Goal: Transaction & Acquisition: Purchase product/service

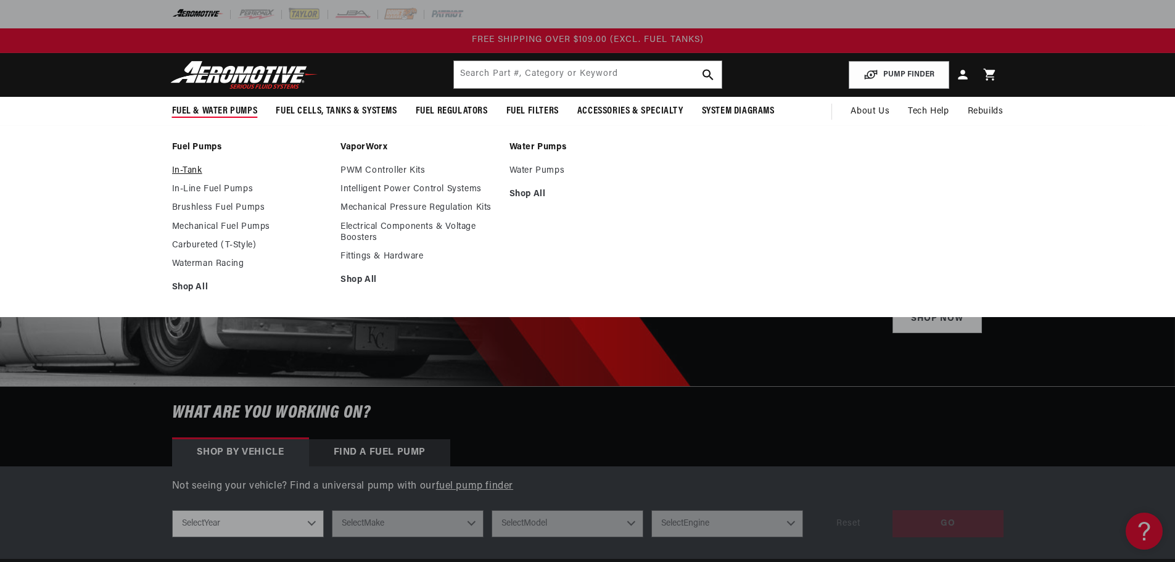
click at [186, 170] on link "In-Tank" at bounding box center [250, 170] width 157 height 11
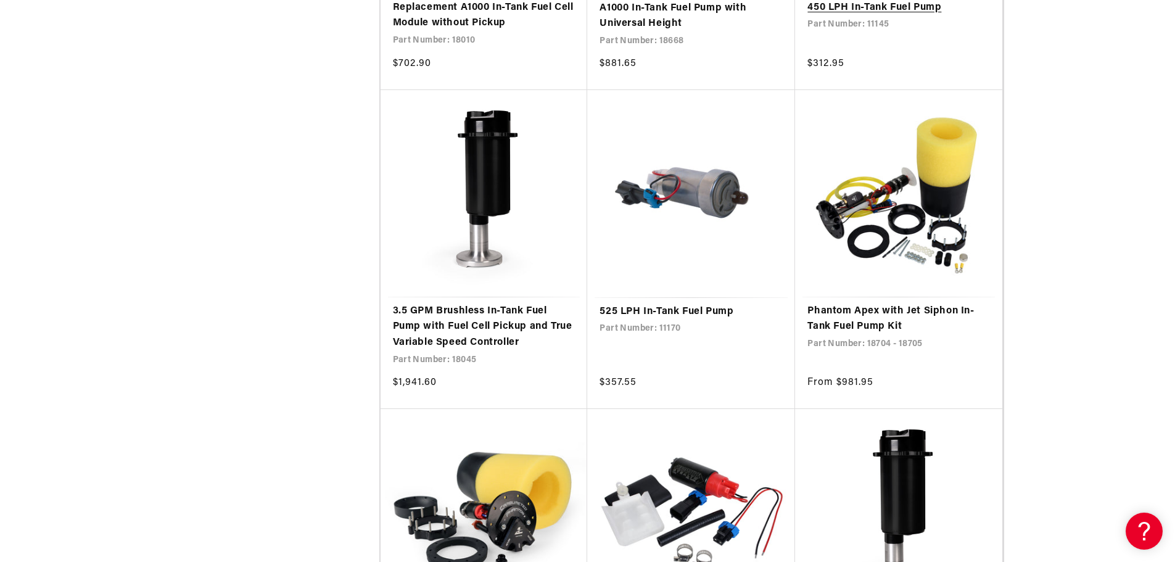
scroll to position [2097, 0]
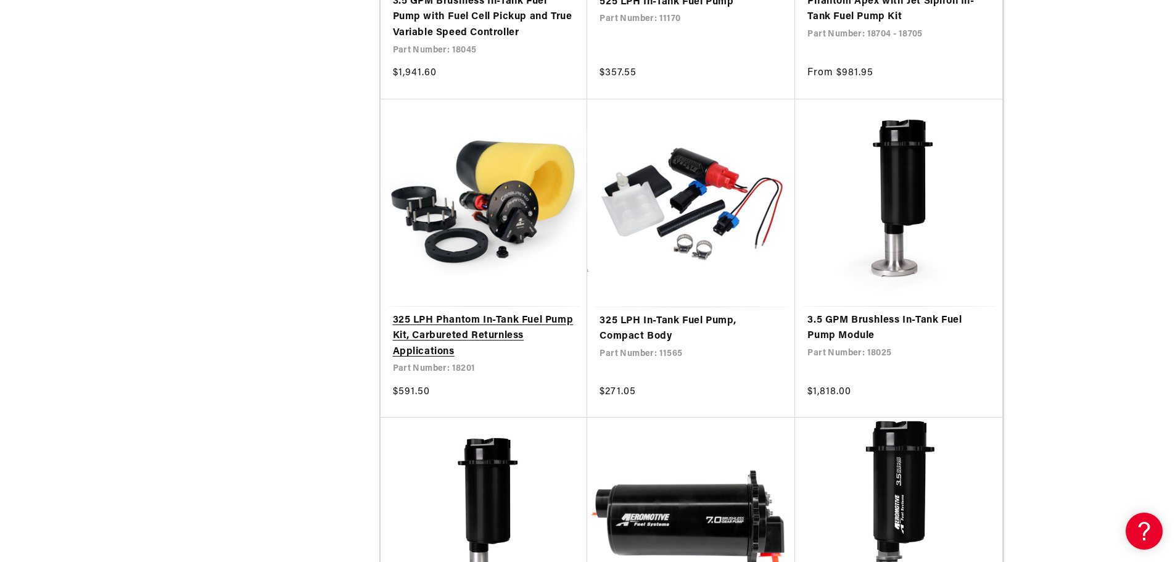
scroll to position [2405, 0]
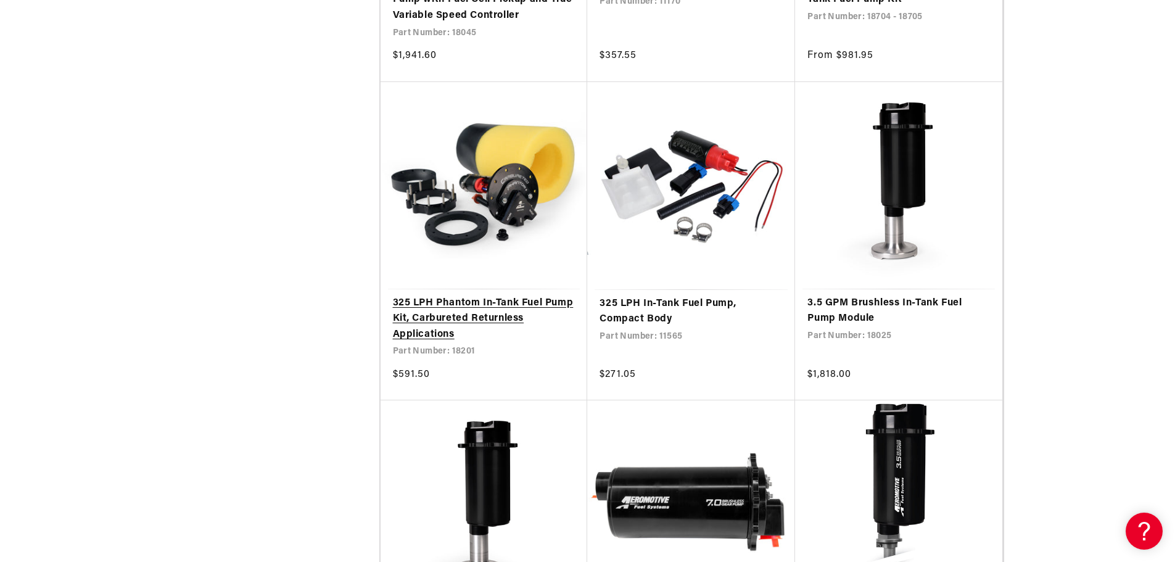
click at [504, 302] on link "325 LPH Phantom In-Tank Fuel Pump Kit, Carbureted Returnless Applications" at bounding box center [484, 318] width 183 height 47
